Goal: Task Accomplishment & Management: Use online tool/utility

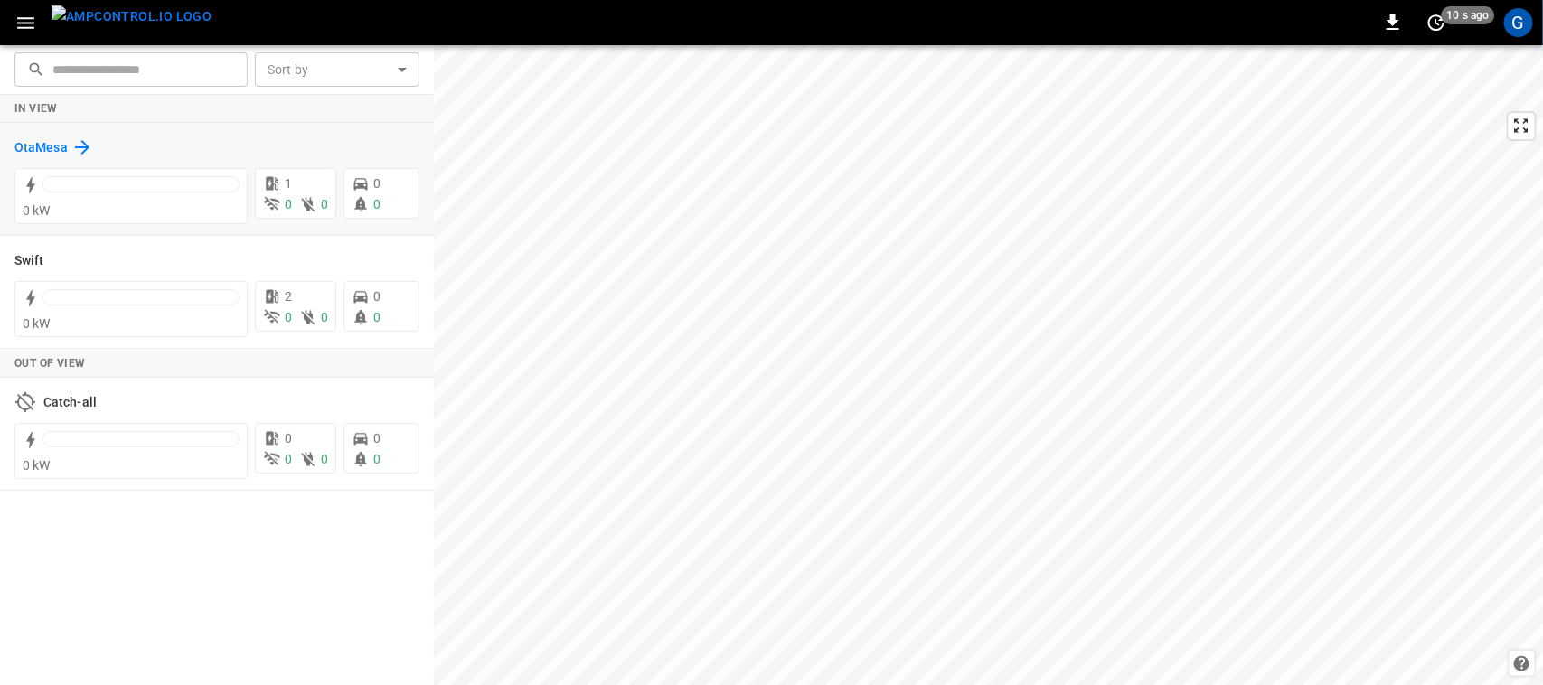
click at [18, 140] on h6 "OtaMesa" at bounding box center [40, 148] width 53 height 20
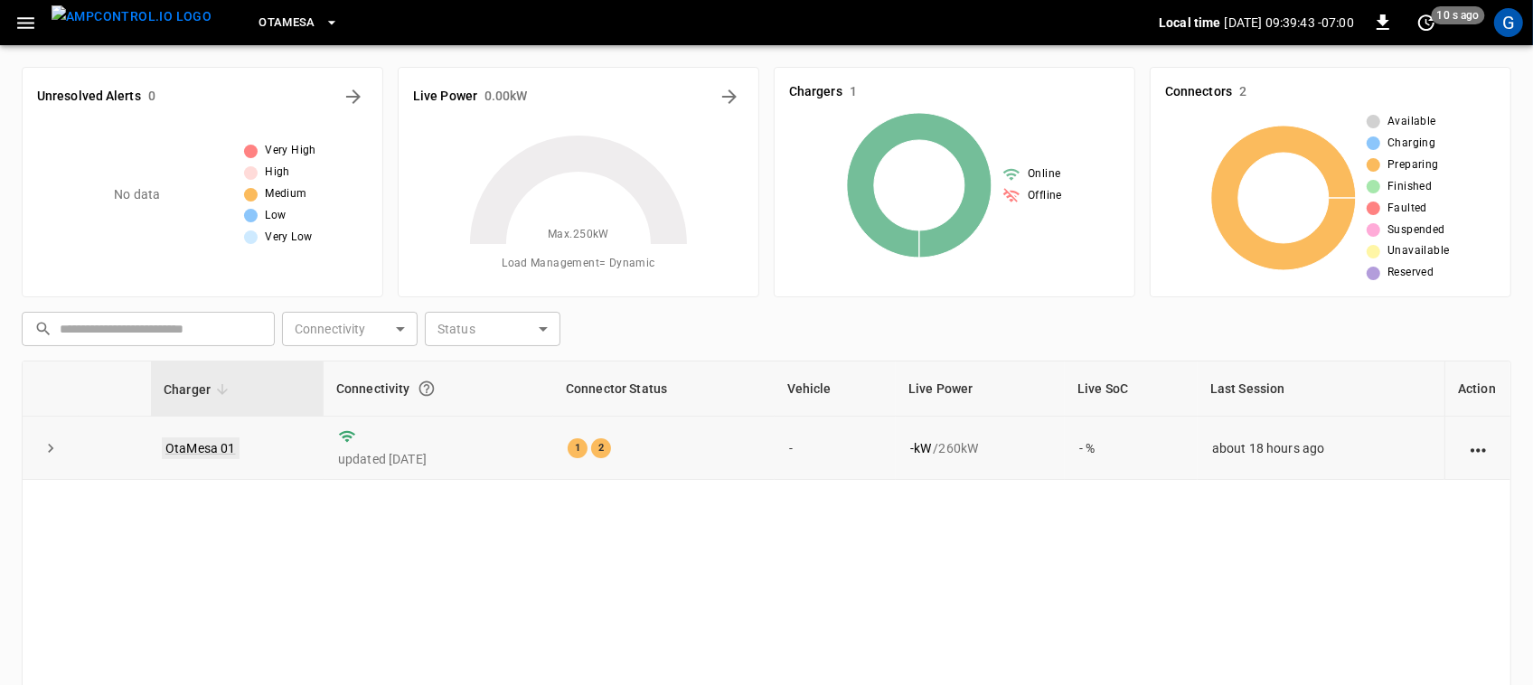
click at [195, 450] on link "OtaMesa 01" at bounding box center [201, 449] width 78 height 22
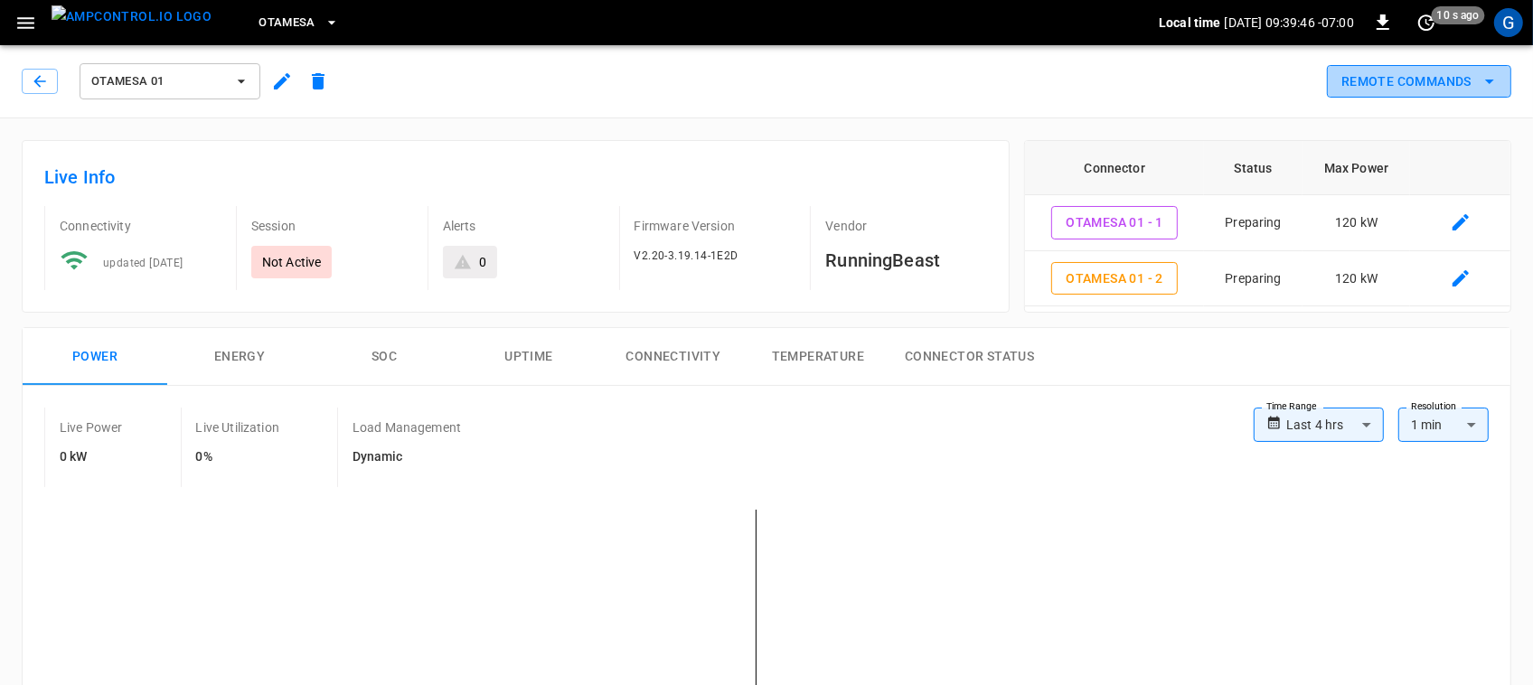
click at [1479, 80] on icon "remote commands options" at bounding box center [1490, 82] width 22 height 22
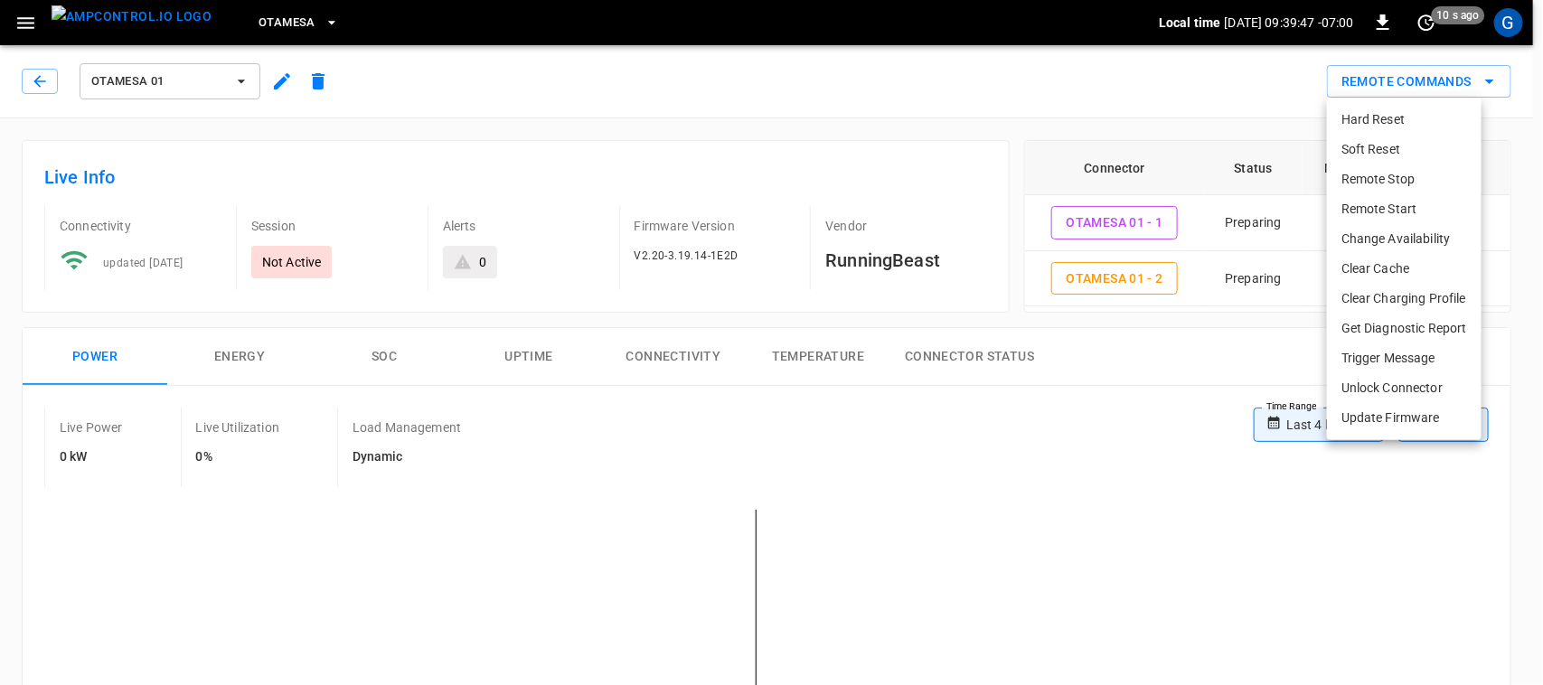
click at [1410, 203] on li "Remote Start" at bounding box center [1404, 209] width 155 height 30
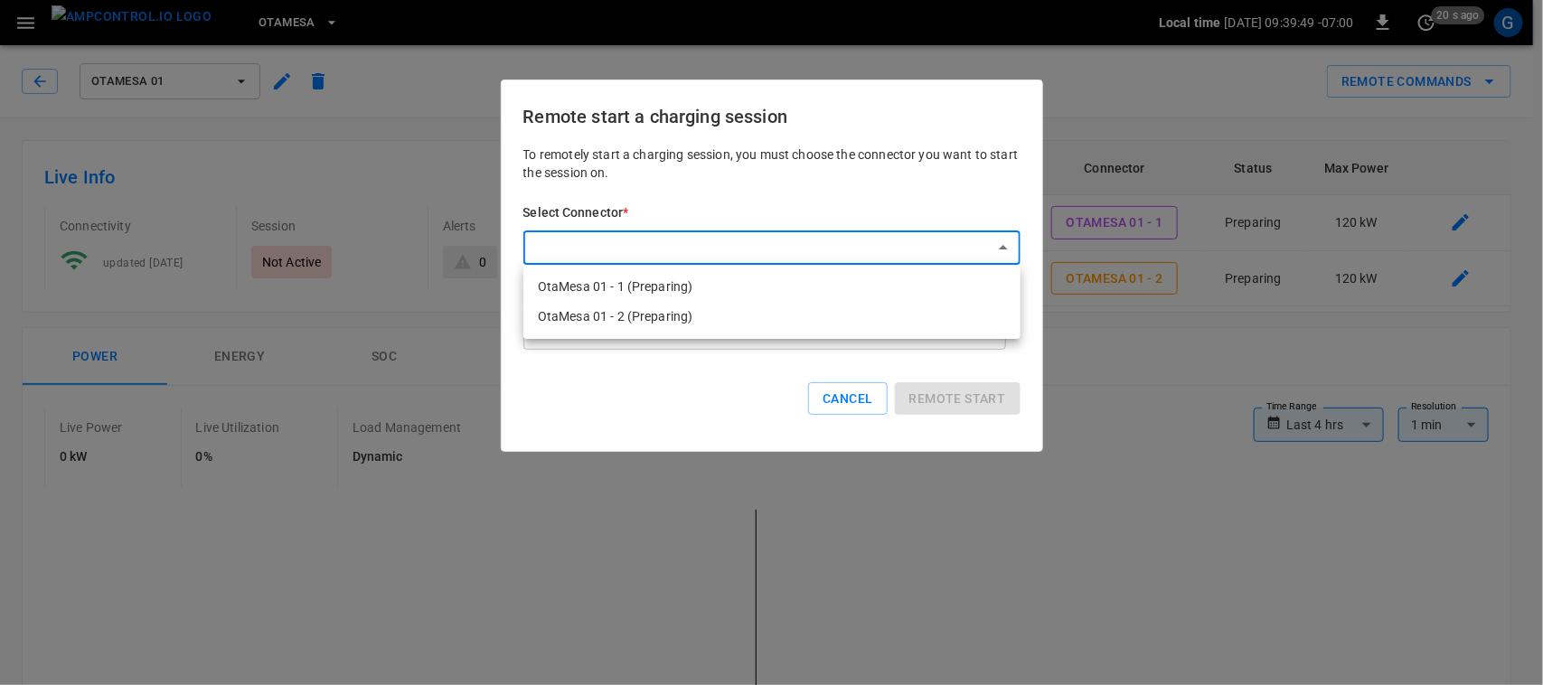
click at [946, 278] on li "OtaMesa 01 - 1 (Preparing)" at bounding box center [771, 287] width 497 height 30
type input "**********"
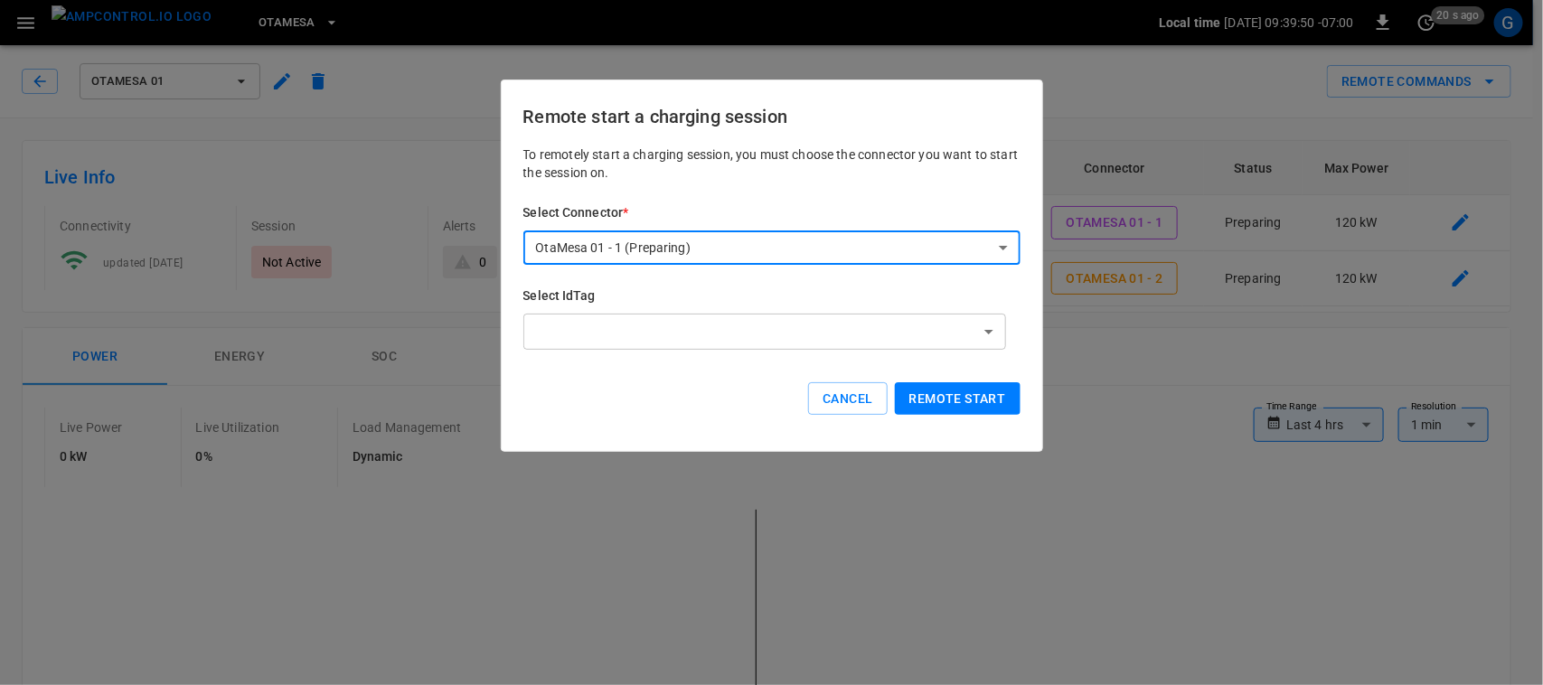
click at [969, 390] on button "Remote start" at bounding box center [958, 398] width 126 height 33
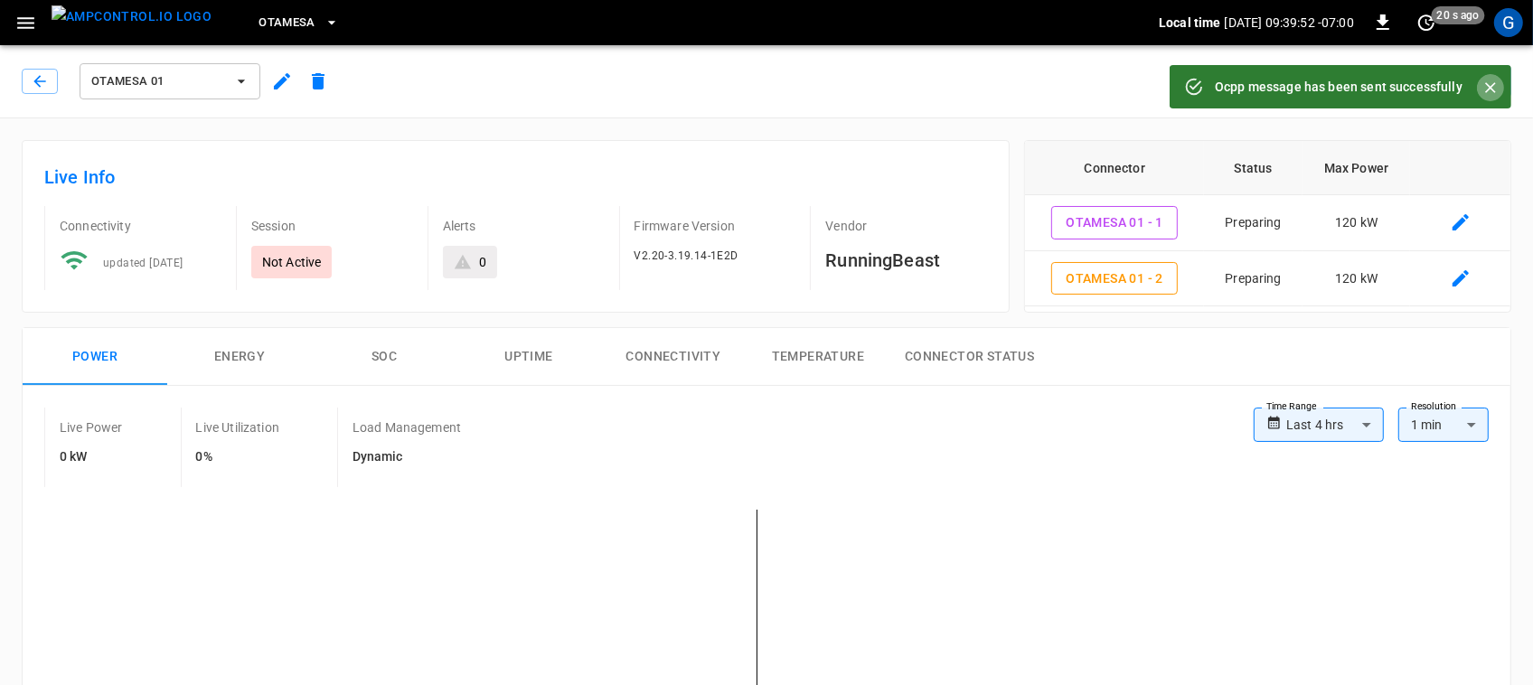
click at [1482, 87] on icon "Close" at bounding box center [1491, 88] width 18 height 18
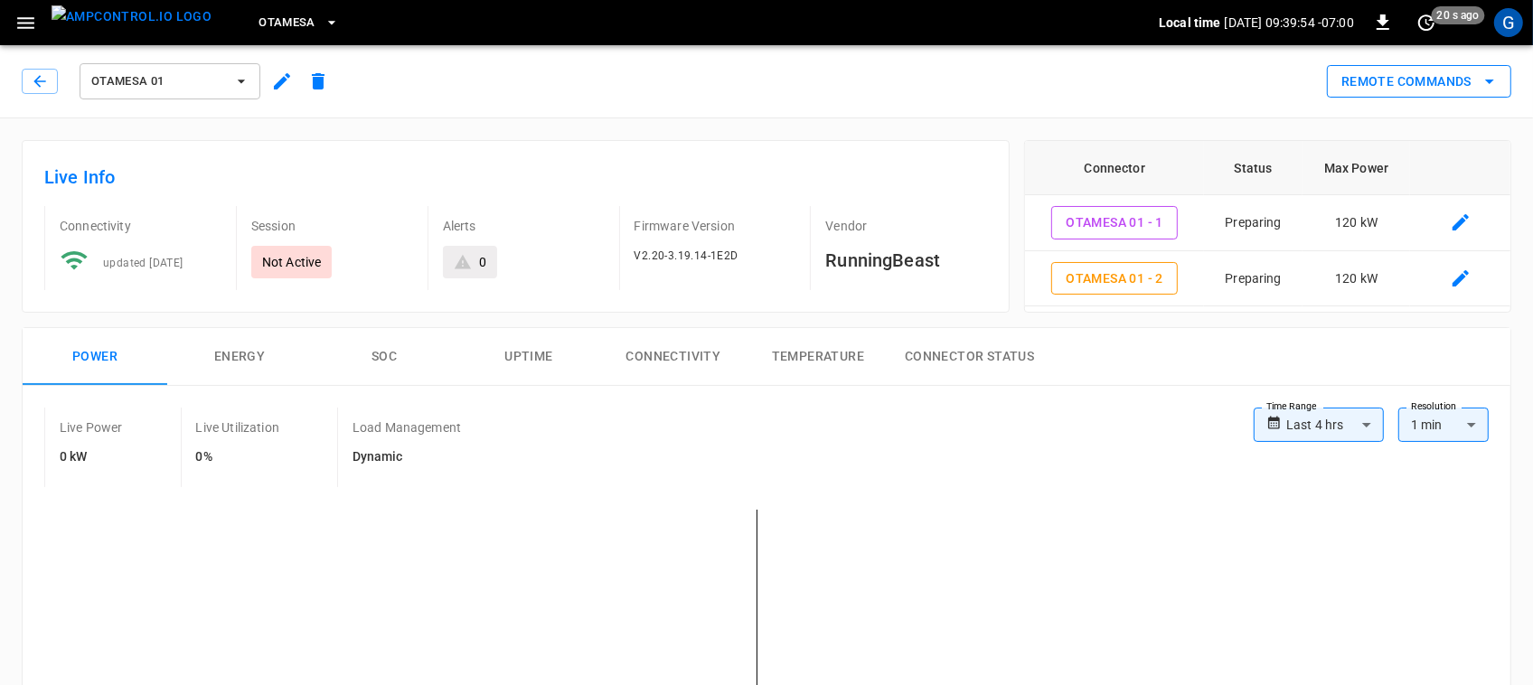
drag, startPoint x: 1481, startPoint y: 87, endPoint x: 1415, endPoint y: 83, distance: 66.1
click at [1415, 83] on button "Remote Commands" at bounding box center [1419, 81] width 184 height 33
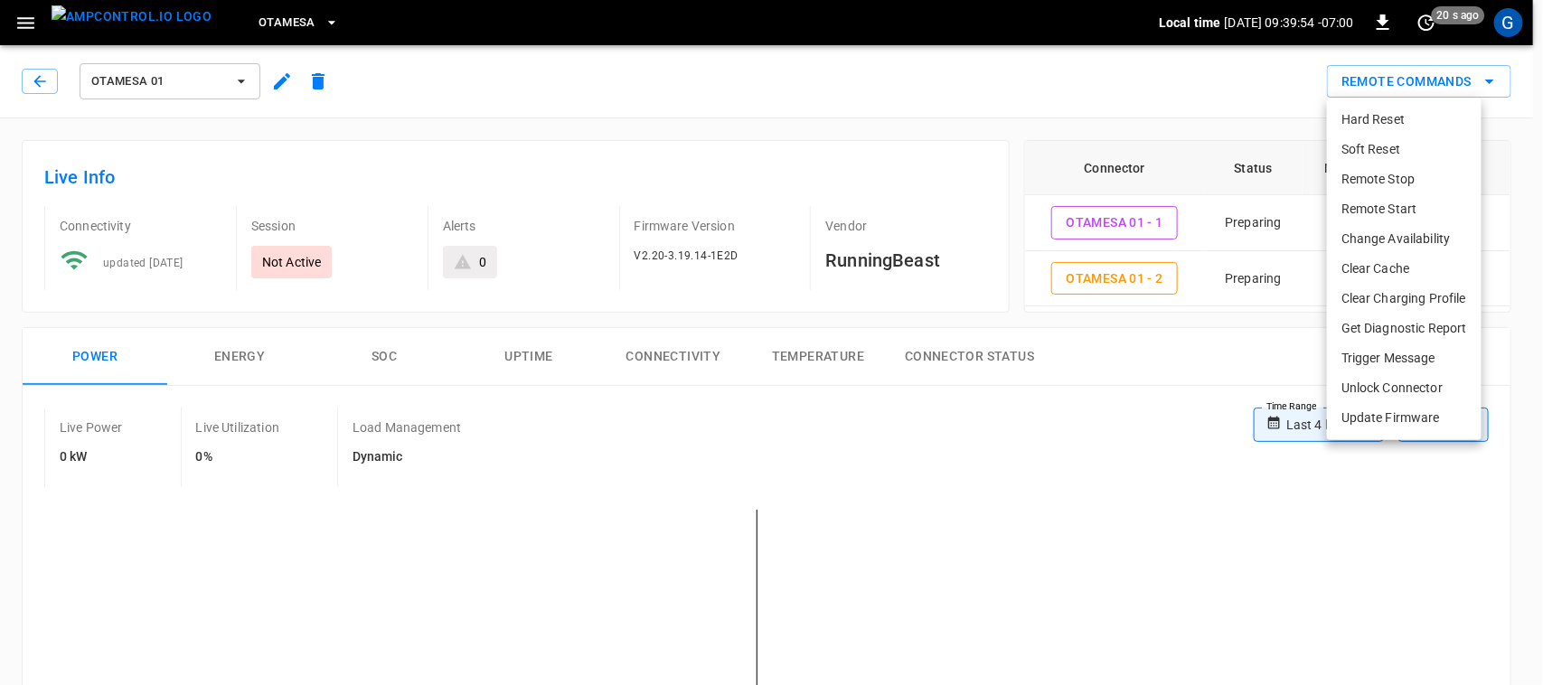
click at [1415, 83] on div at bounding box center [771, 342] width 1543 height 685
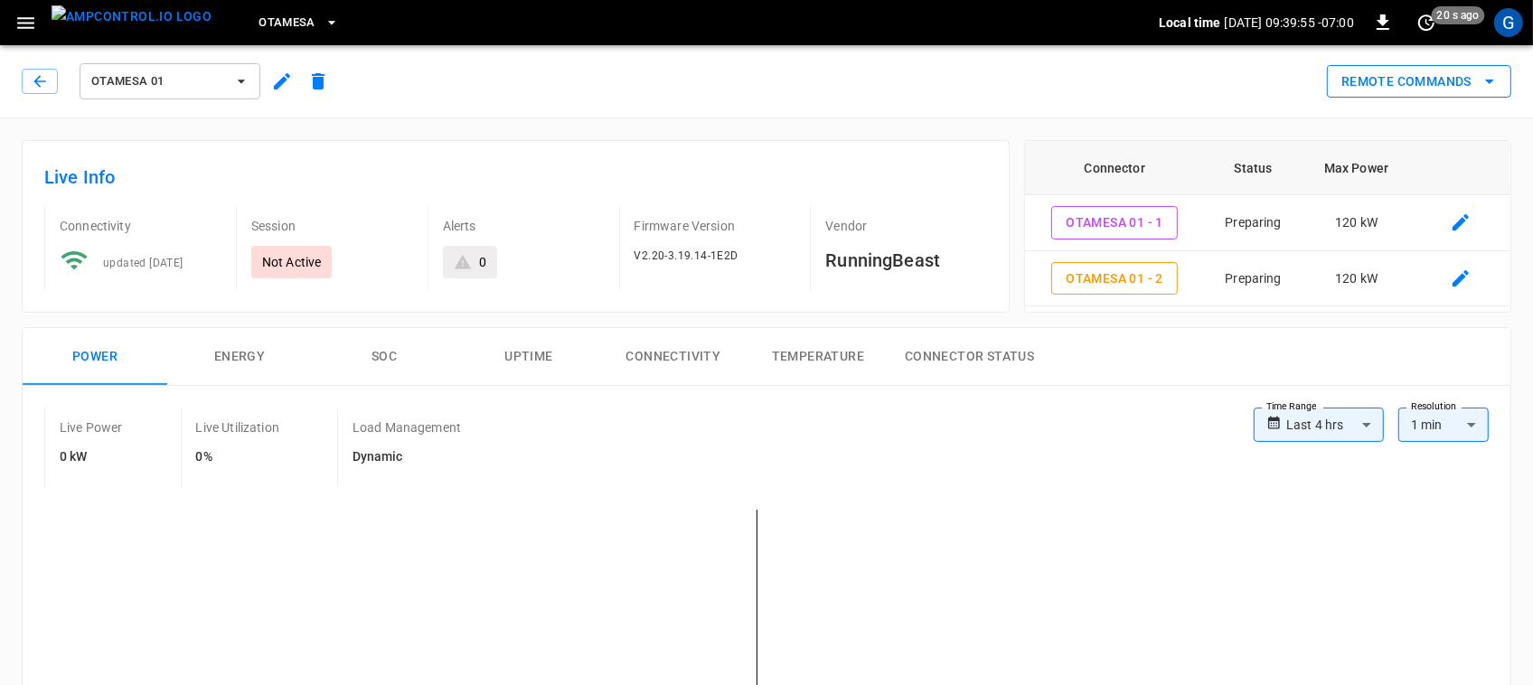
click at [1462, 78] on button "Remote Commands" at bounding box center [1419, 81] width 184 height 33
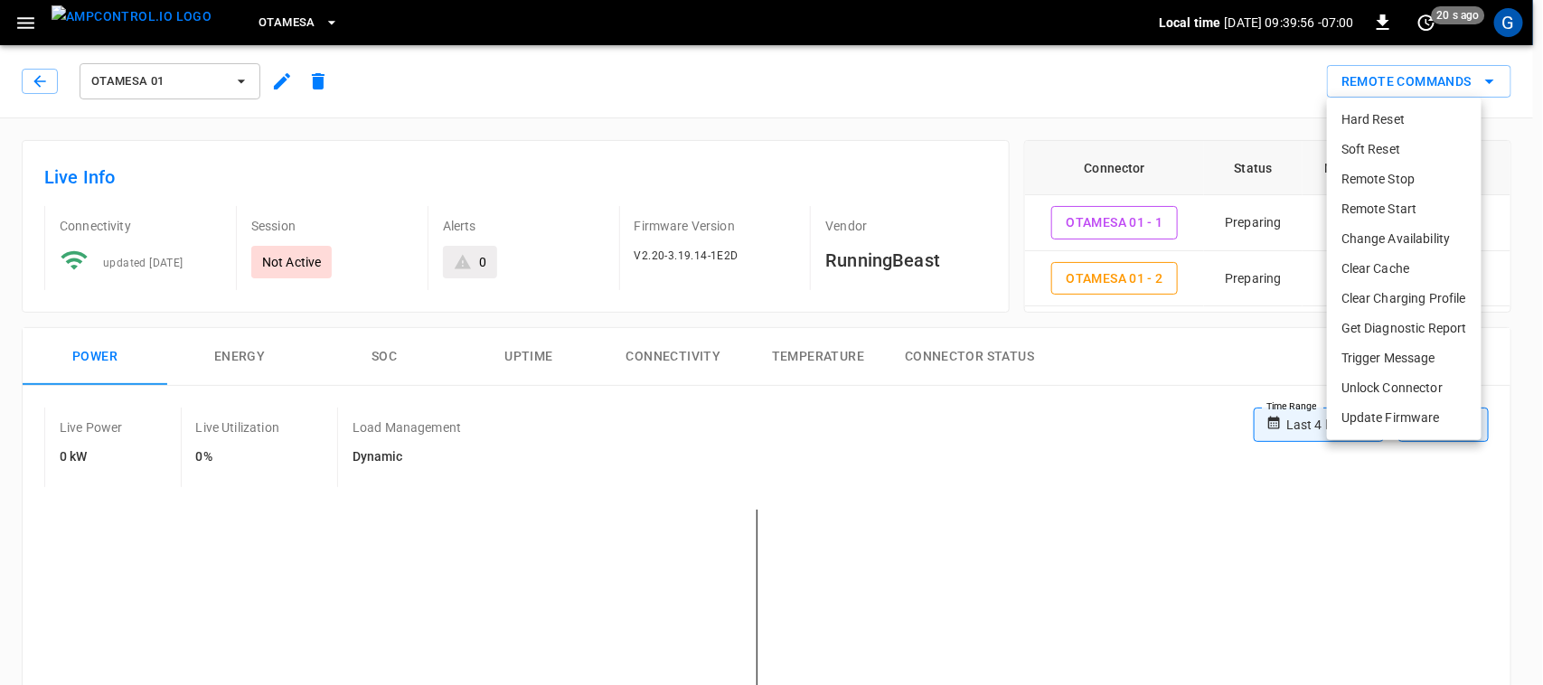
click at [1417, 211] on li "Remote Start" at bounding box center [1404, 209] width 155 height 30
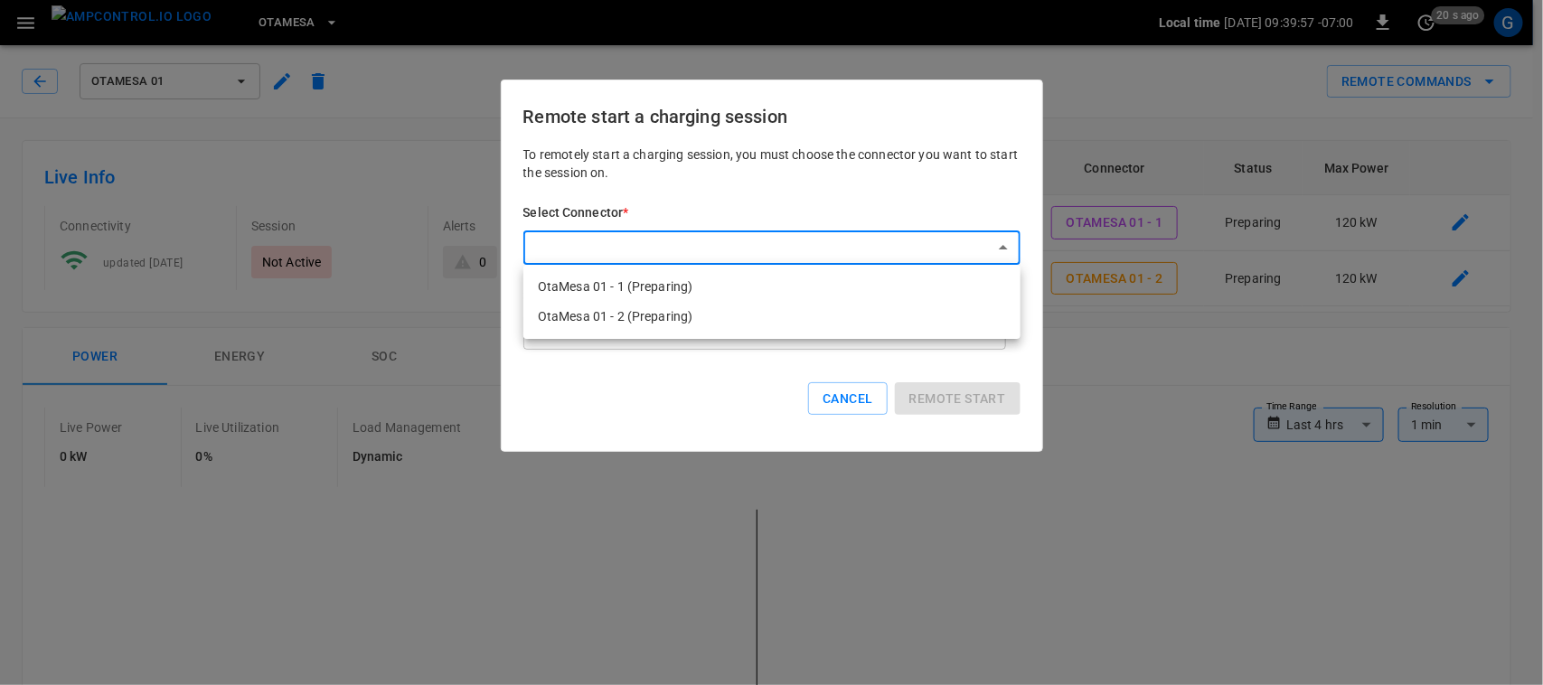
click at [899, 312] on li "OtaMesa 01 - 2 (Preparing)" at bounding box center [771, 317] width 497 height 30
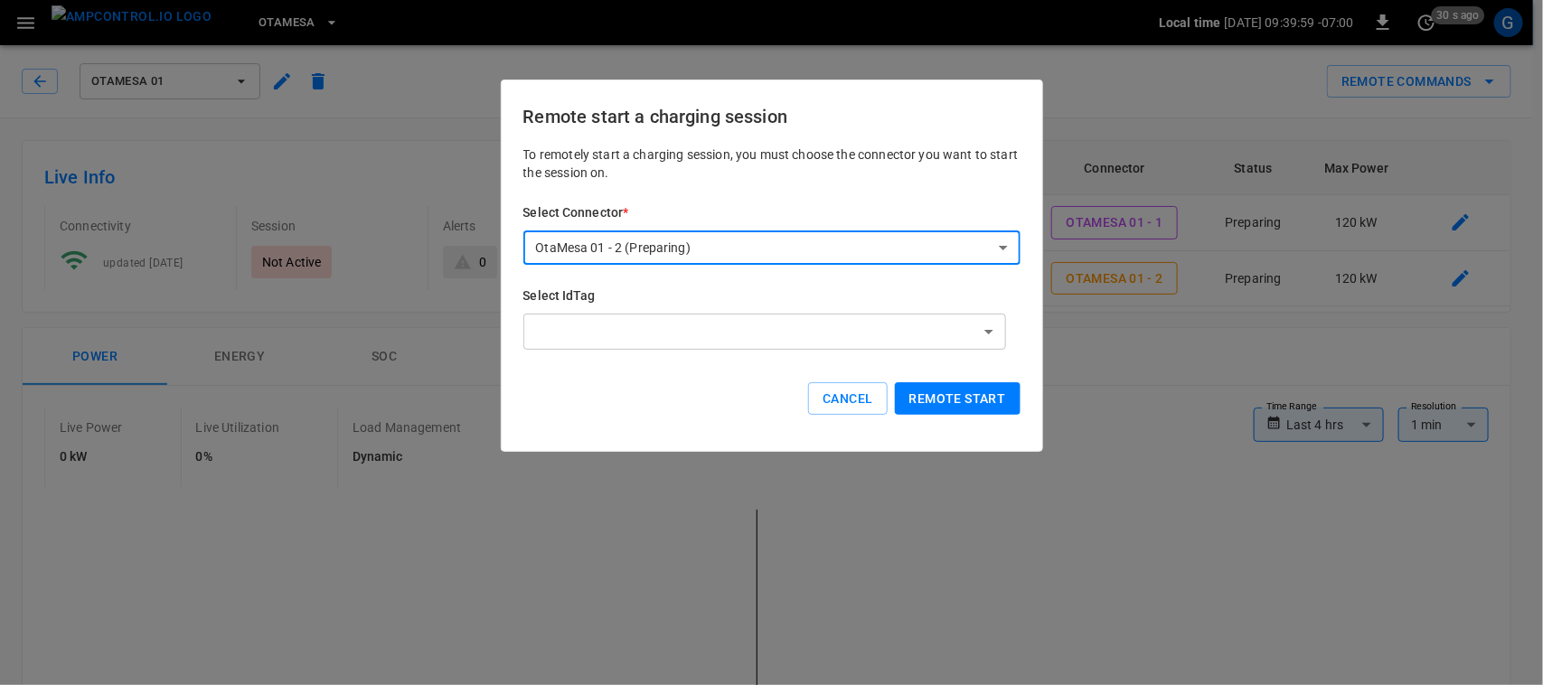
type input "**********"
click at [941, 394] on button "Remote start" at bounding box center [958, 398] width 126 height 33
